Goal: Task Accomplishment & Management: Manage account settings

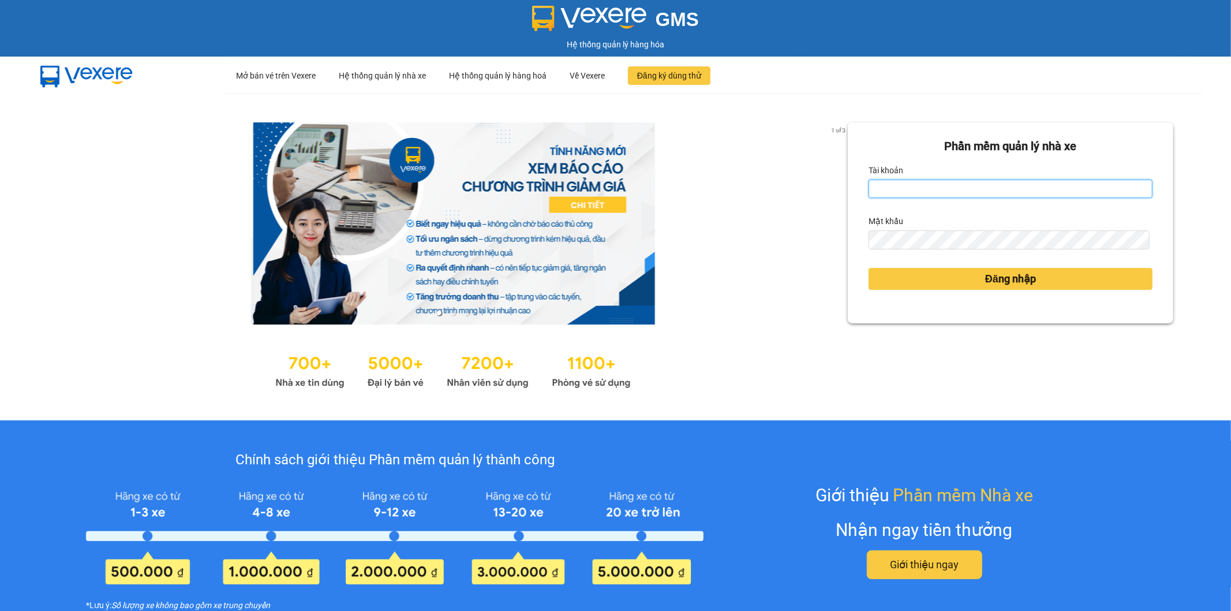
click at [928, 185] on input "Tài khoản" at bounding box center [1011, 189] width 284 height 18
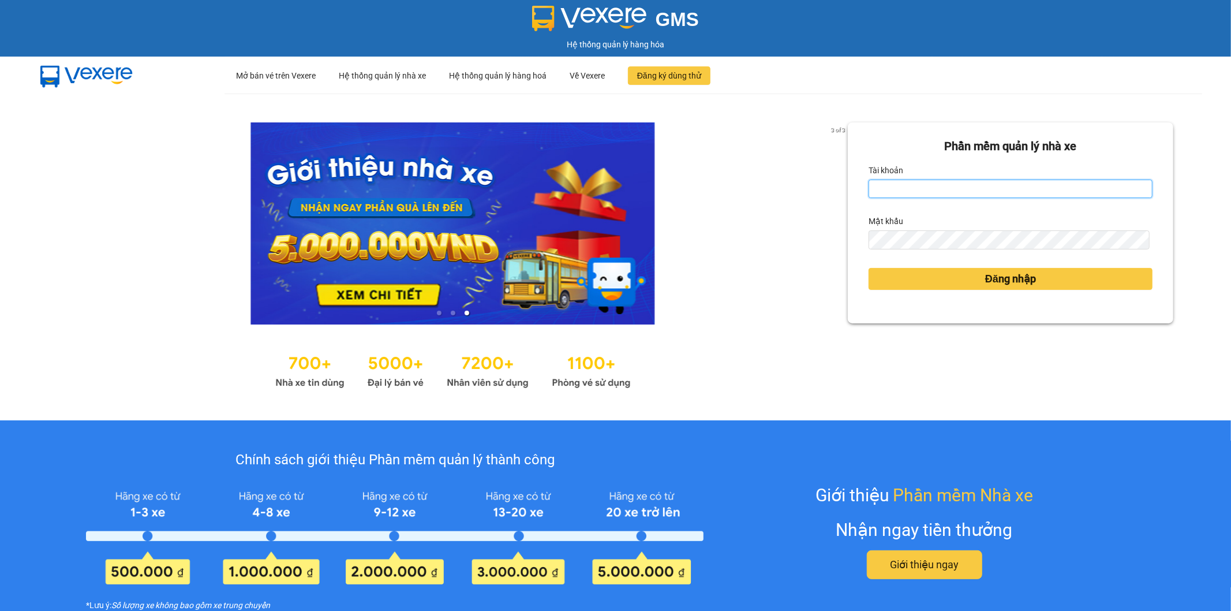
type input "thuycg.ct"
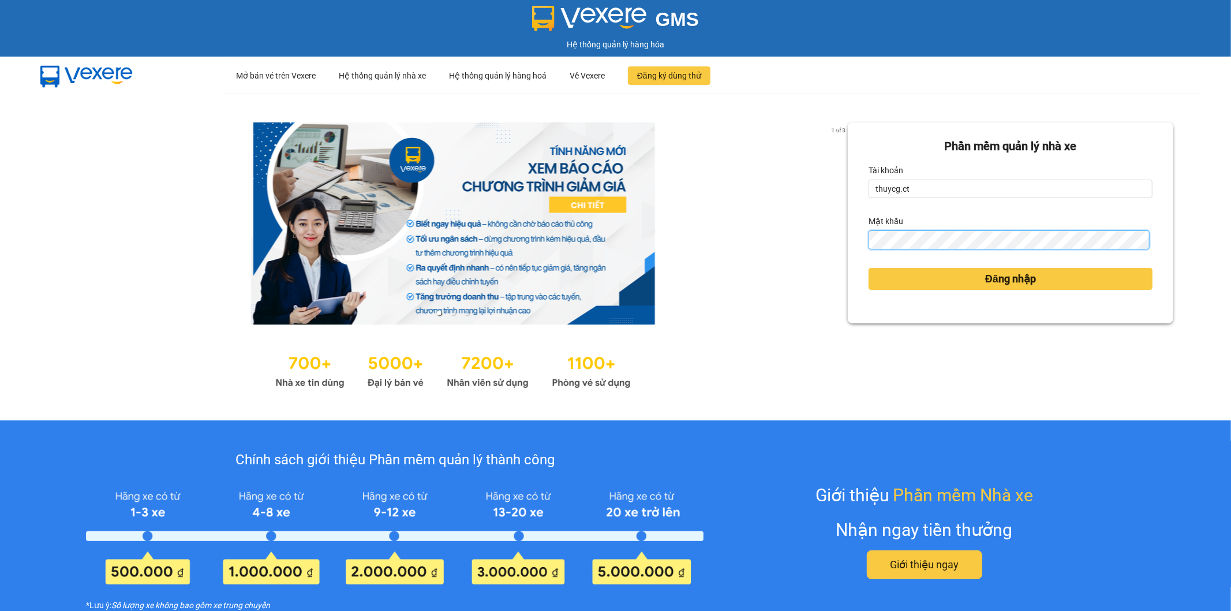
click at [869, 268] on button "Đăng nhập" at bounding box center [1011, 279] width 284 height 22
click at [994, 275] on span "Đăng nhập" at bounding box center [1011, 279] width 51 height 16
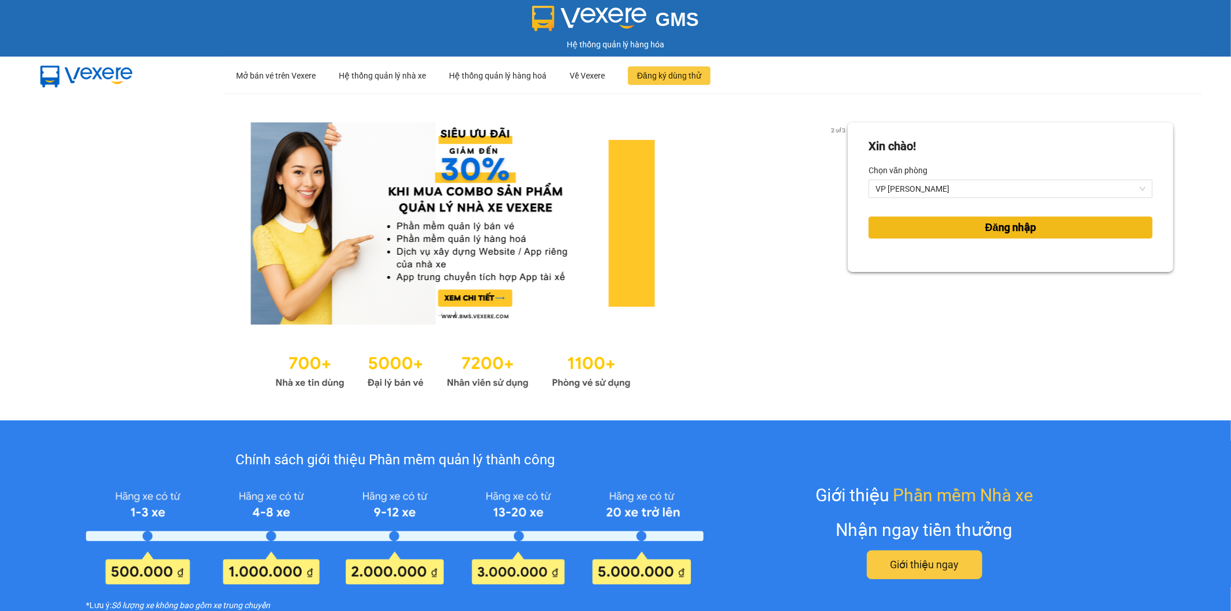
click at [1006, 231] on span "Đăng nhập" at bounding box center [1011, 227] width 51 height 16
